Goal: Transaction & Acquisition: Purchase product/service

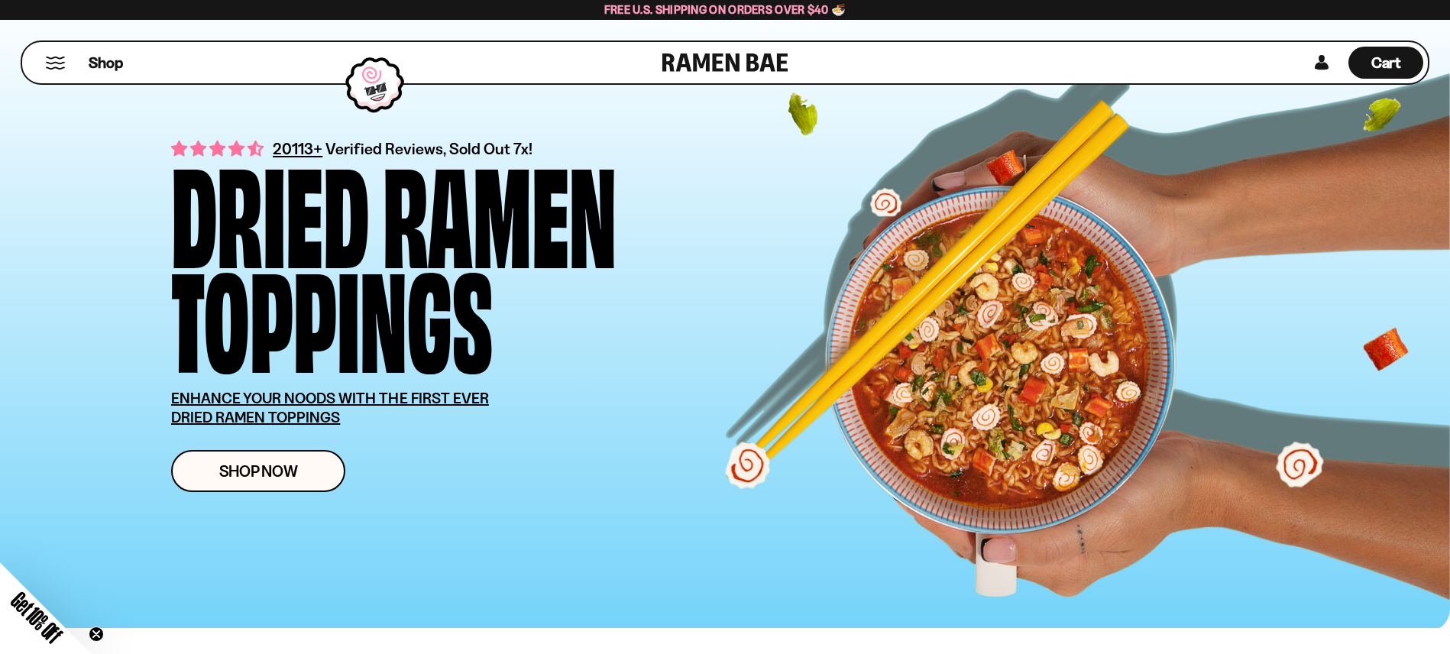
click at [56, 60] on button "Mobile Menu Trigger" at bounding box center [55, 63] width 21 height 13
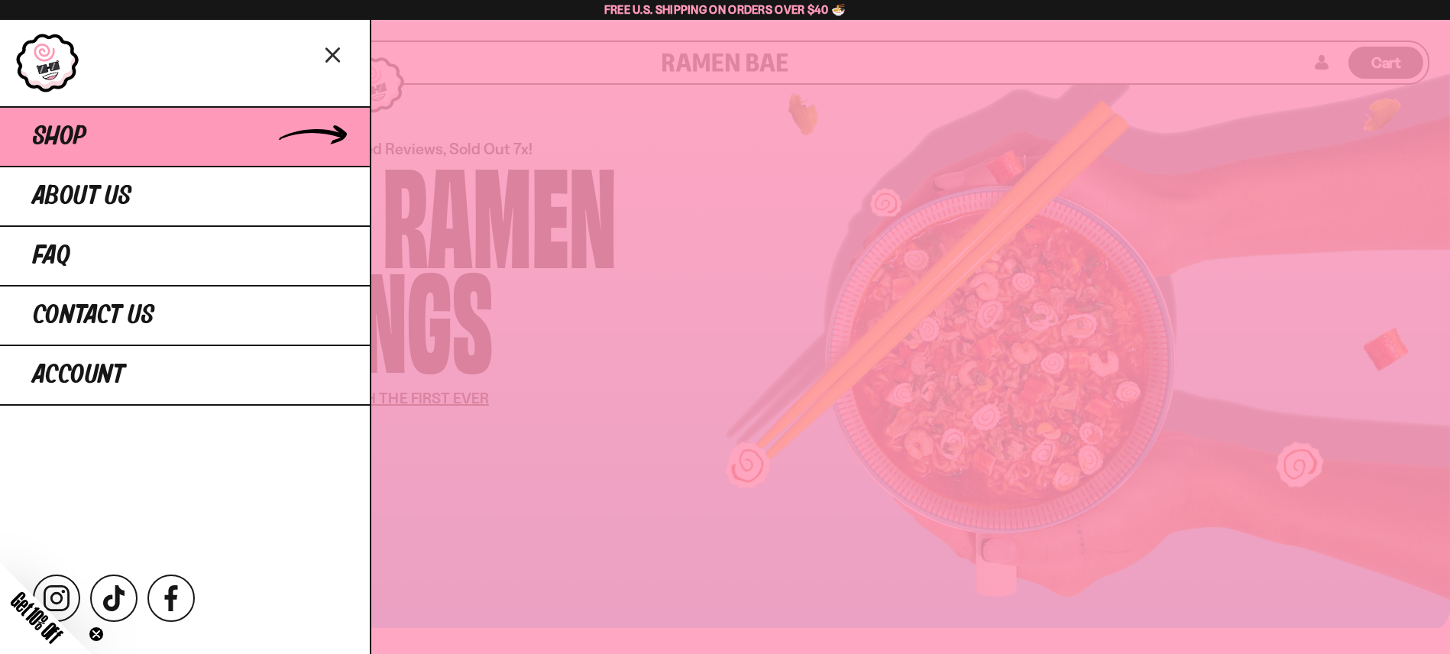
click at [70, 140] on span "Shop" at bounding box center [59, 137] width 53 height 28
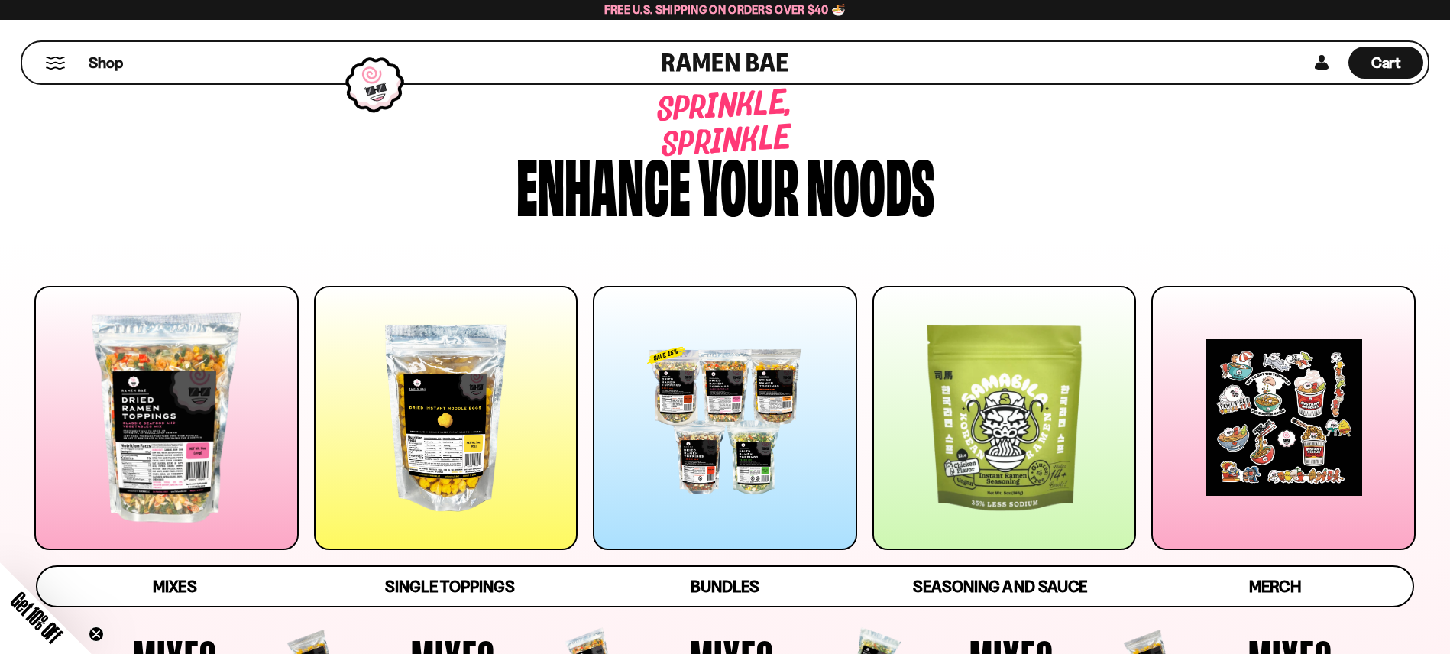
click at [520, 373] on div at bounding box center [446, 418] width 264 height 264
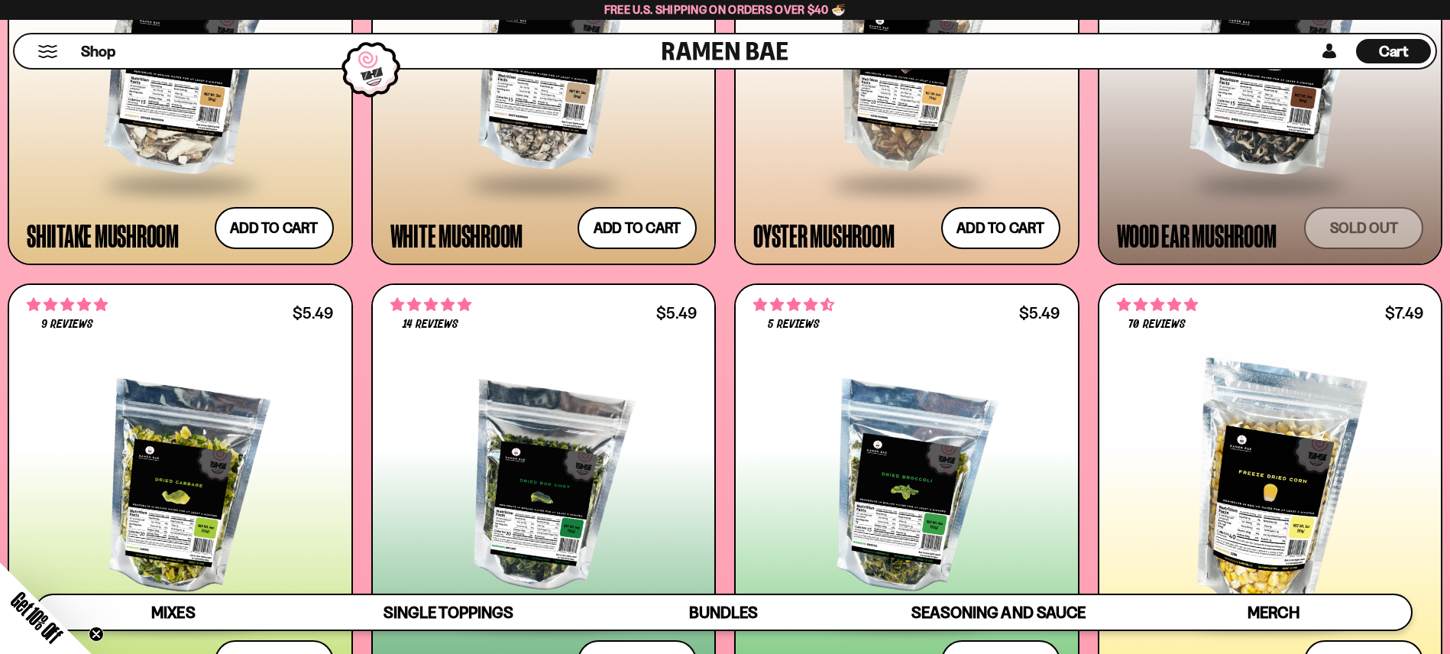
scroll to position [2887, 0]
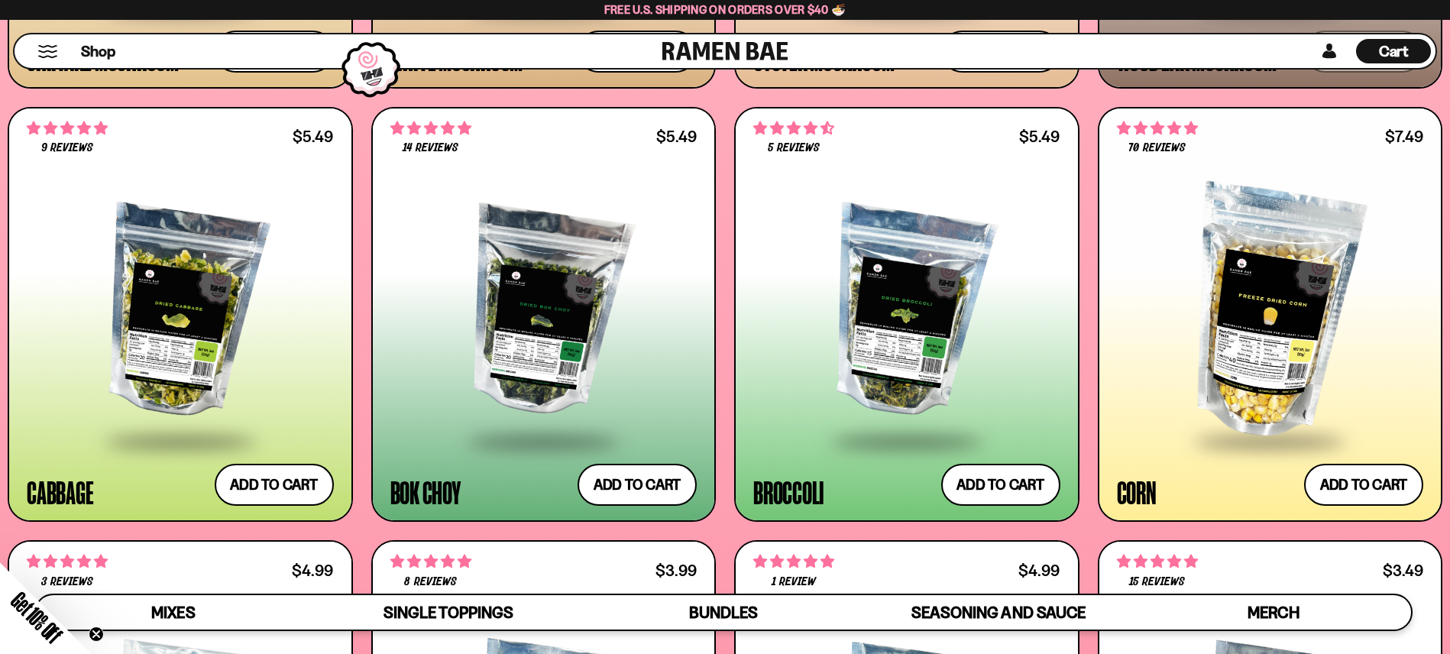
click at [925, 326] on div at bounding box center [906, 313] width 307 height 254
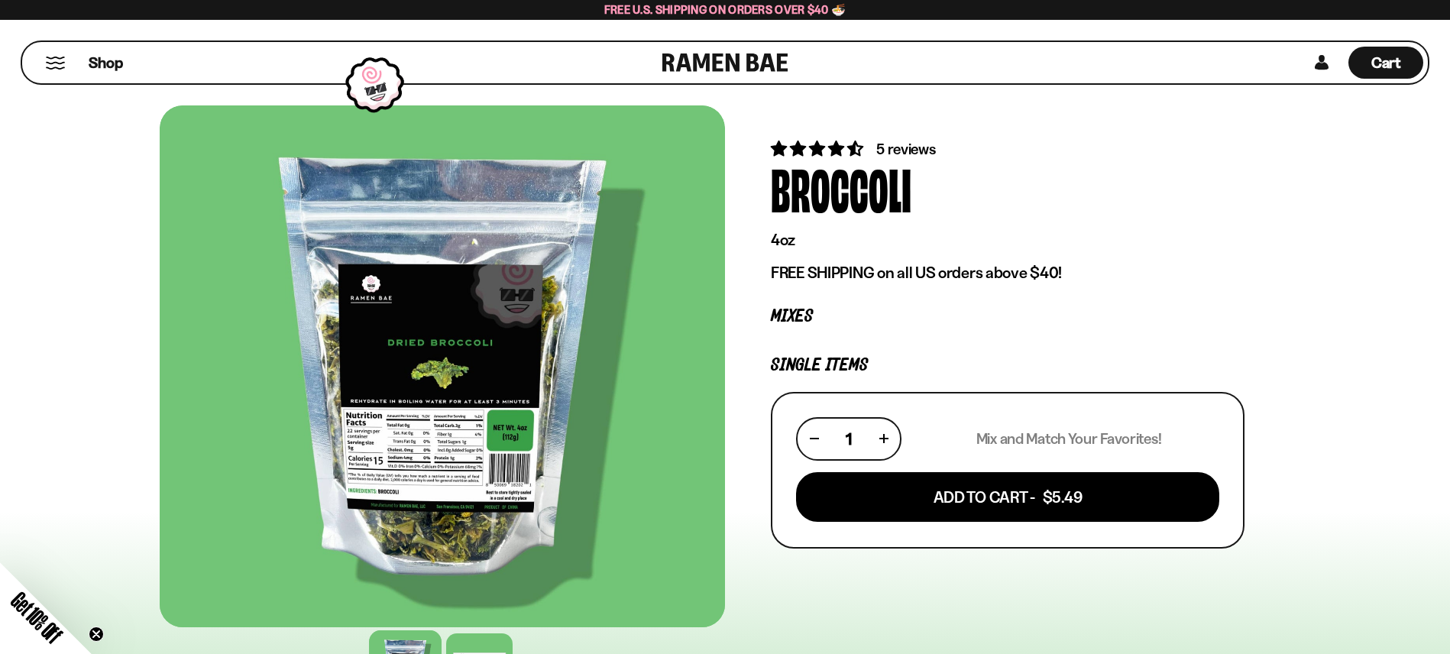
click at [471, 489] on div at bounding box center [443, 366] width 566 height 522
click at [523, 384] on div at bounding box center [443, 366] width 566 height 522
click at [482, 640] on div at bounding box center [479, 666] width 73 height 73
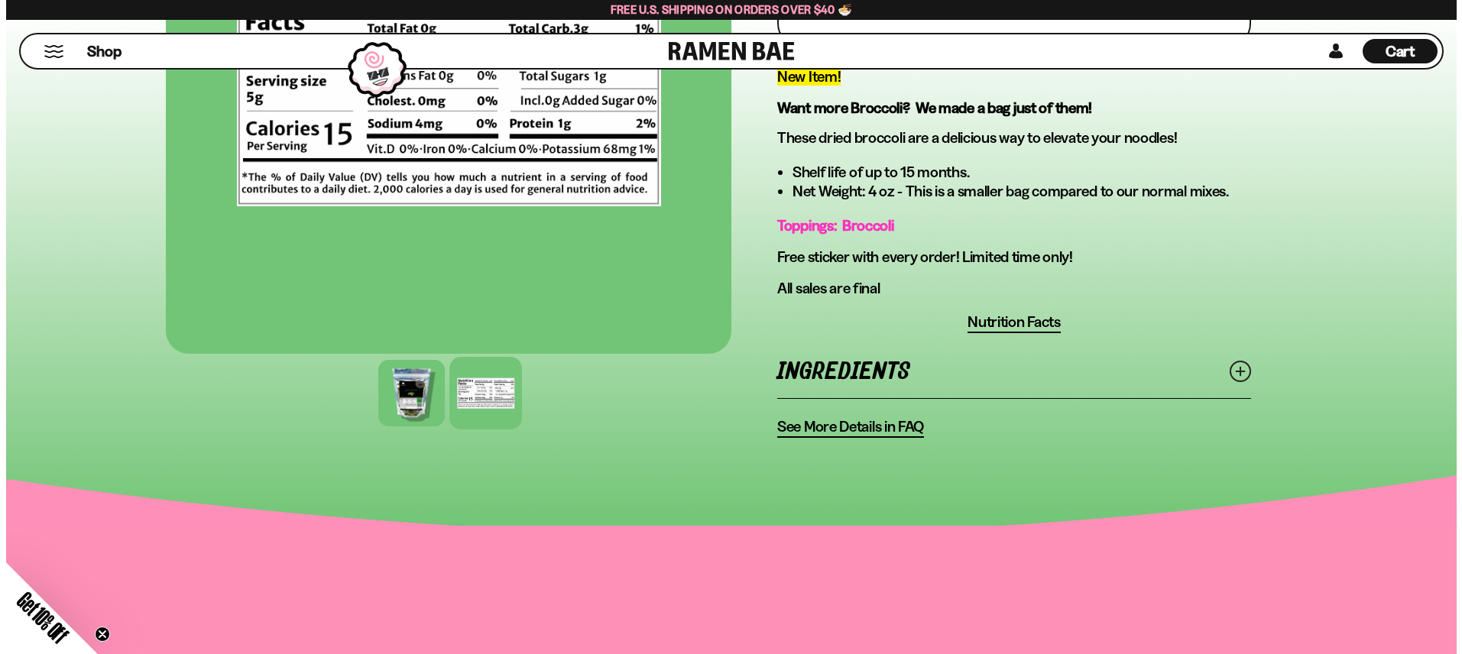
scroll to position [510, 0]
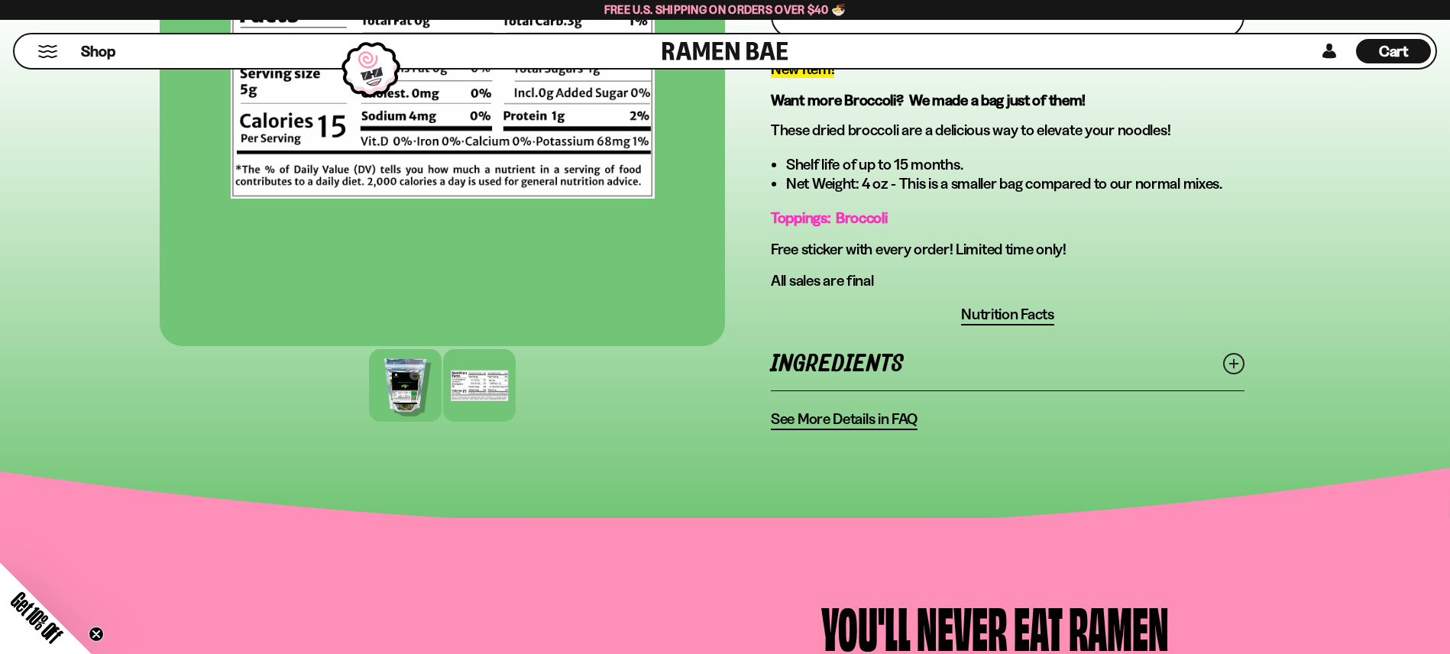
click at [397, 403] on div at bounding box center [405, 385] width 73 height 73
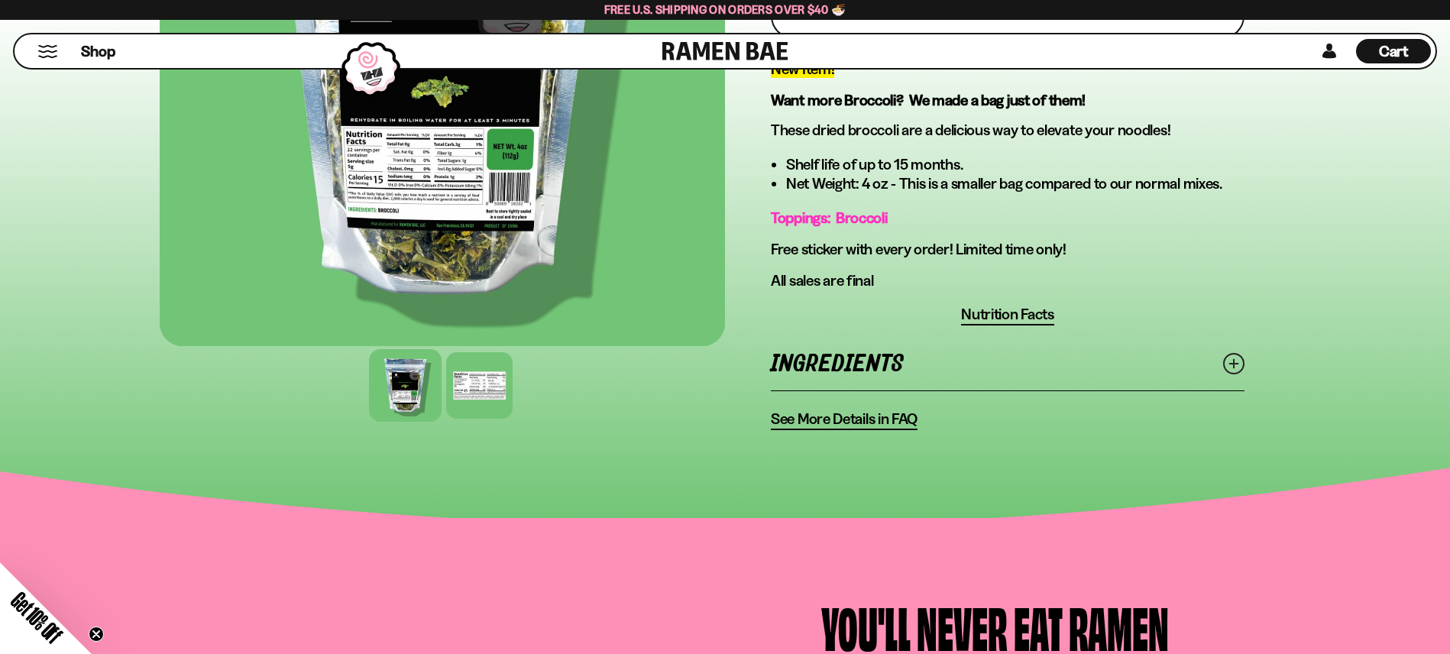
click at [41, 620] on span "Get 10% Off" at bounding box center [37, 618] width 60 height 60
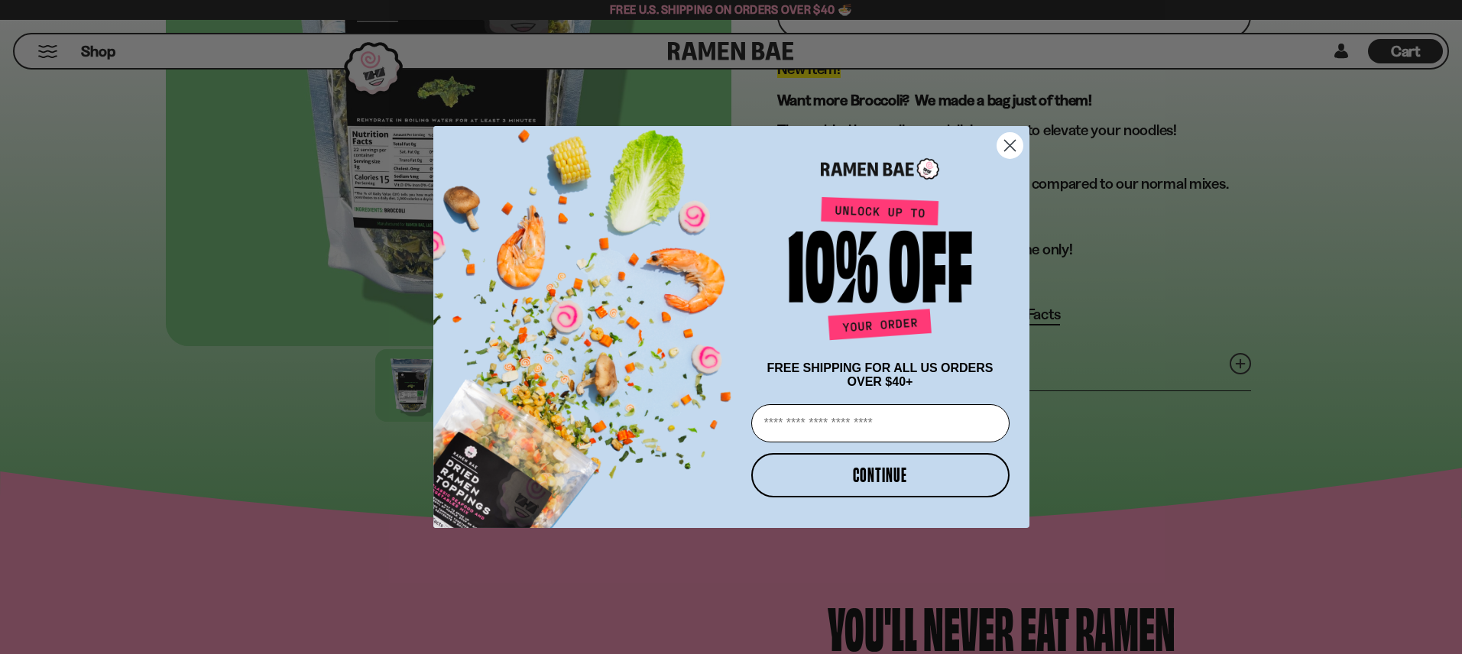
click at [1016, 138] on circle "Close dialog" at bounding box center [1009, 145] width 25 height 25
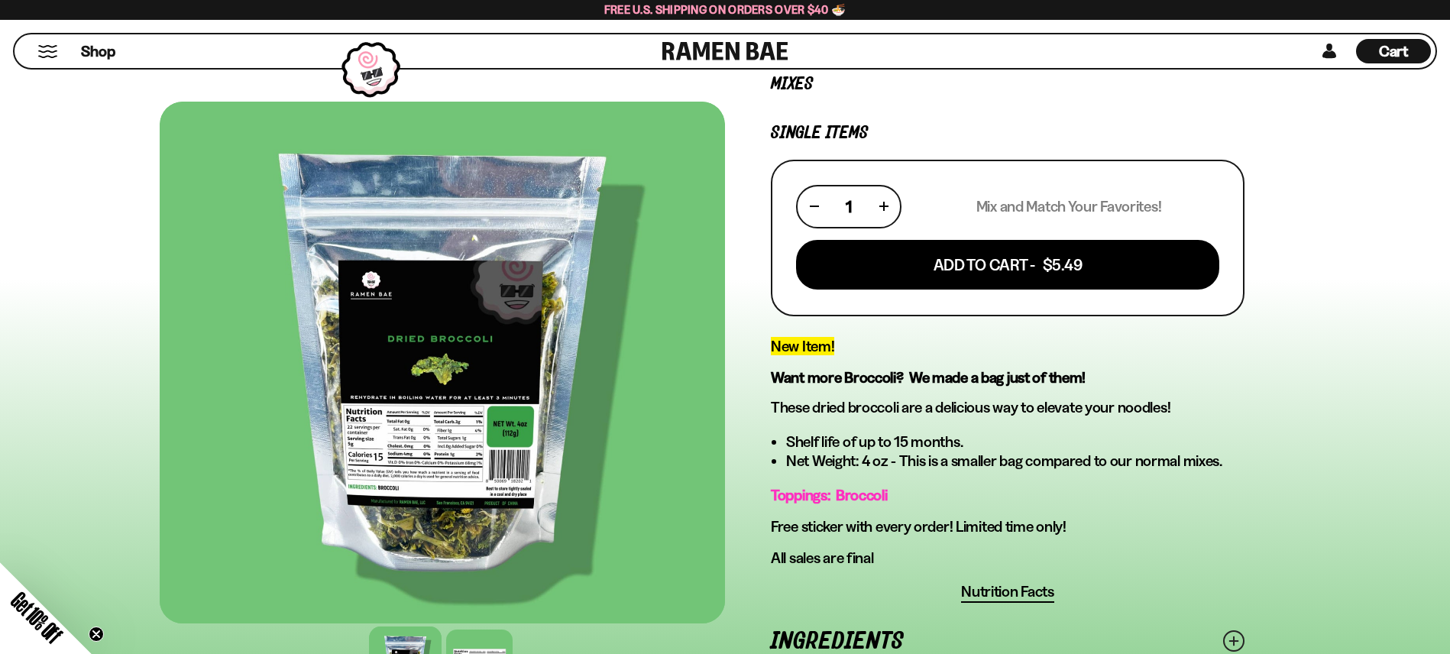
scroll to position [54, 0]
